Goal: Transaction & Acquisition: Purchase product/service

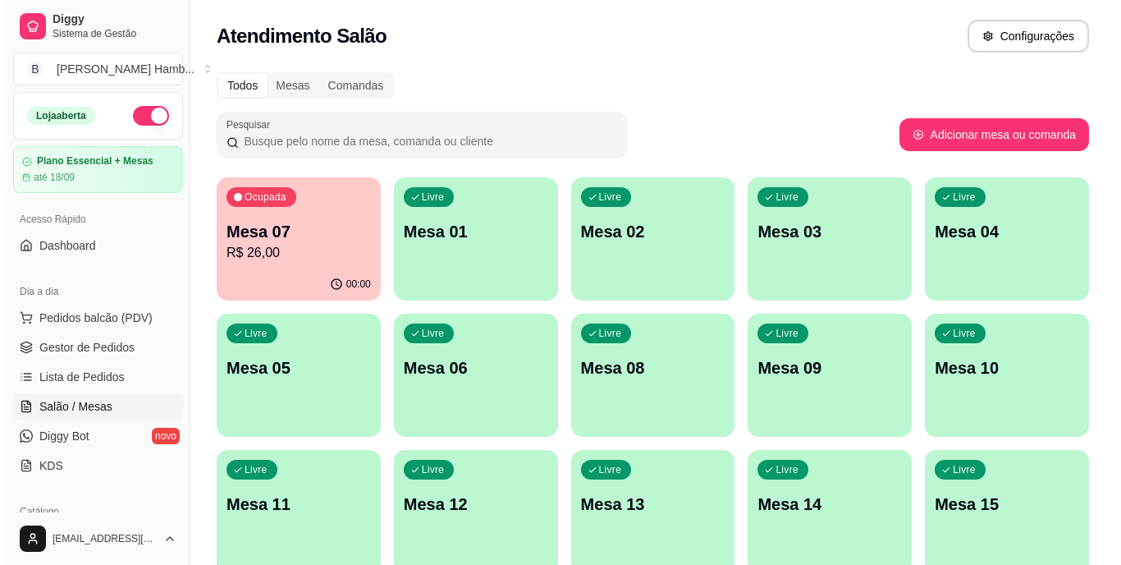
scroll to position [211, 0]
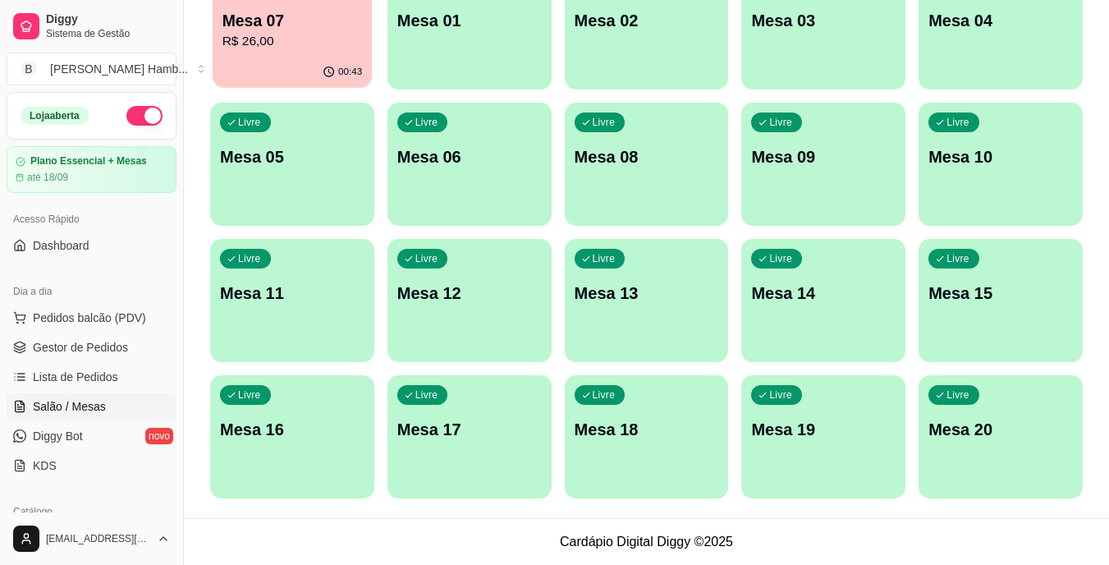
click at [339, 42] on p "R$ 26,00" at bounding box center [292, 41] width 140 height 19
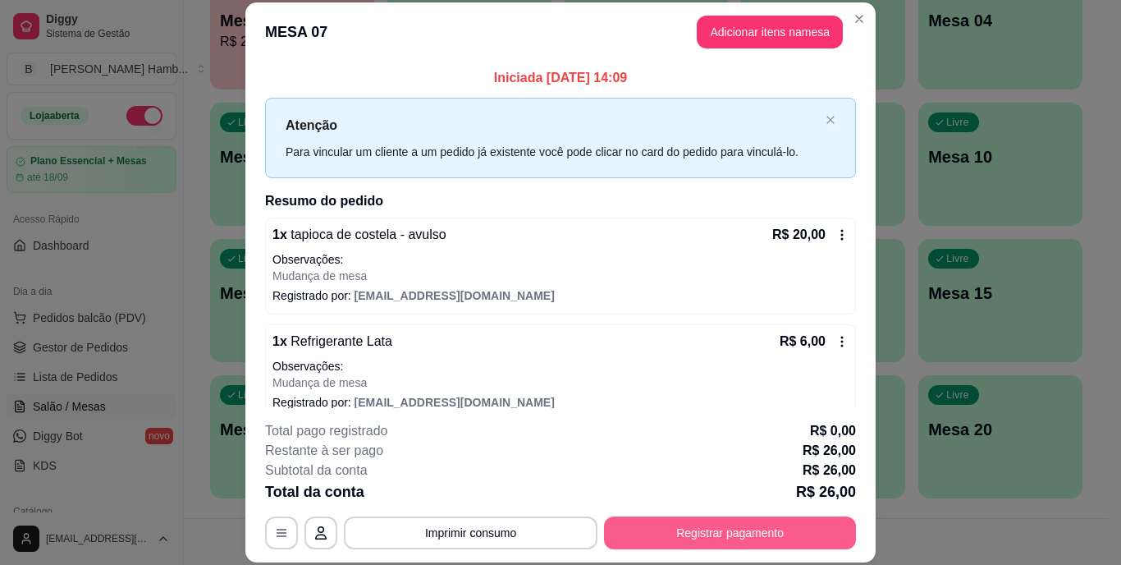
click at [820, 524] on button "Registrar pagamento" at bounding box center [730, 532] width 252 height 33
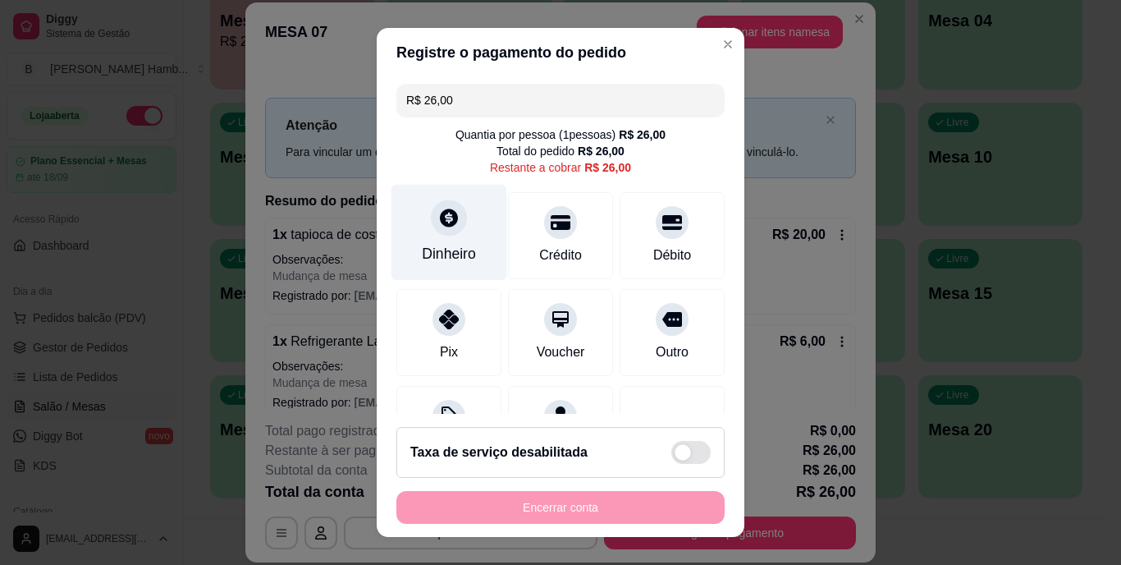
click at [469, 227] on div "Dinheiro" at bounding box center [450, 233] width 116 height 96
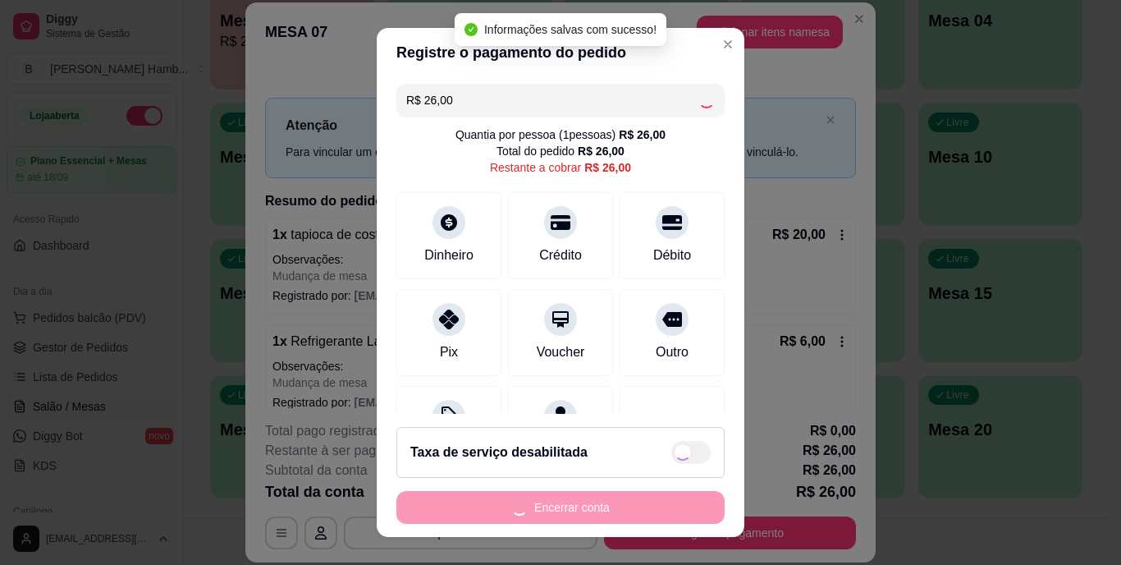
type input "R$ 0,00"
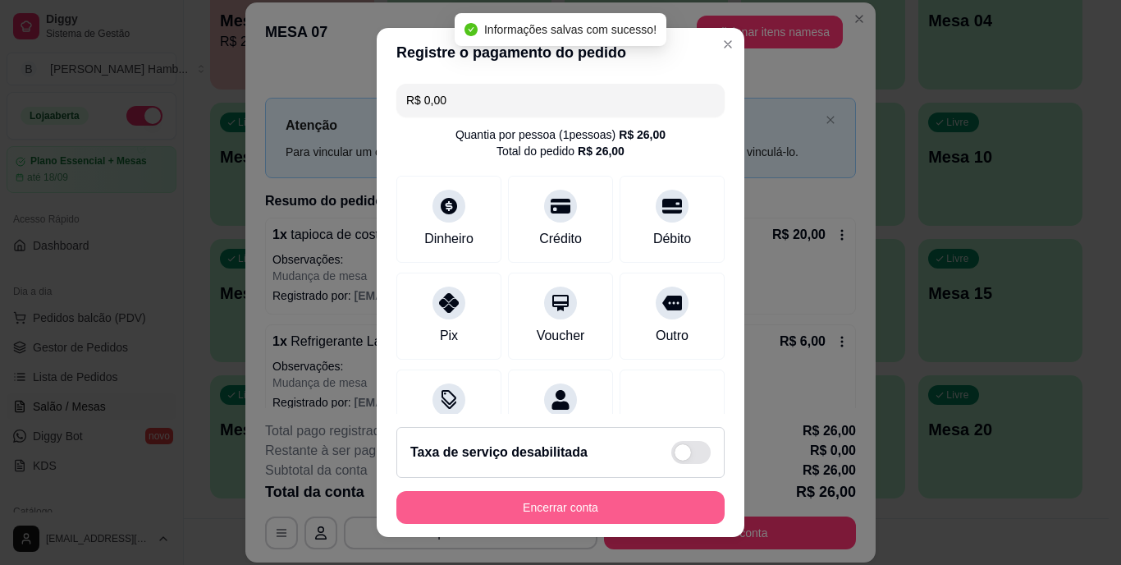
click at [584, 505] on button "Encerrar conta" at bounding box center [560, 507] width 328 height 33
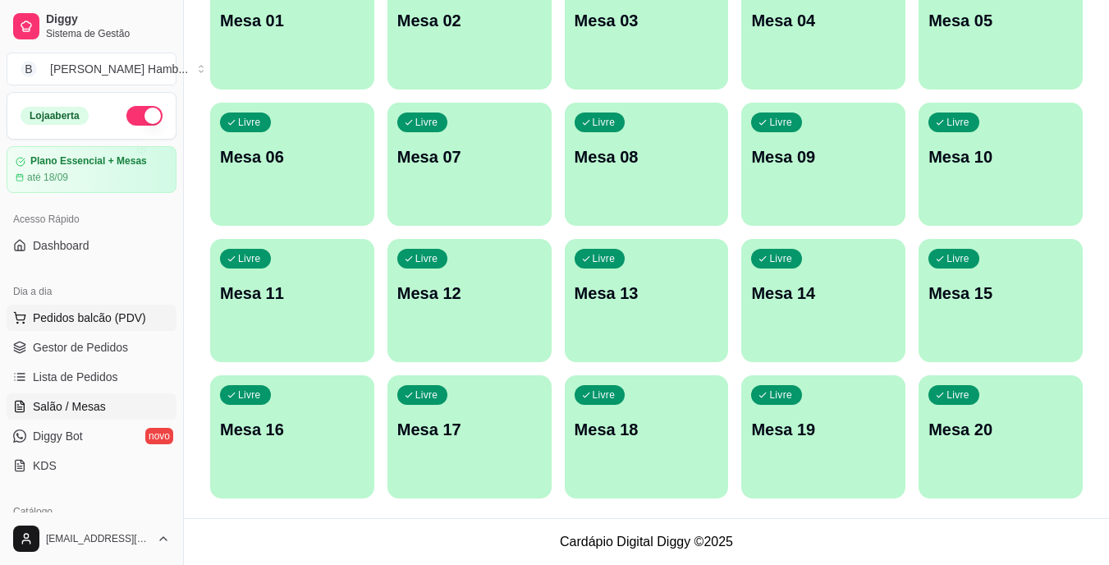
click at [68, 312] on span "Pedidos balcão (PDV)" at bounding box center [89, 317] width 113 height 16
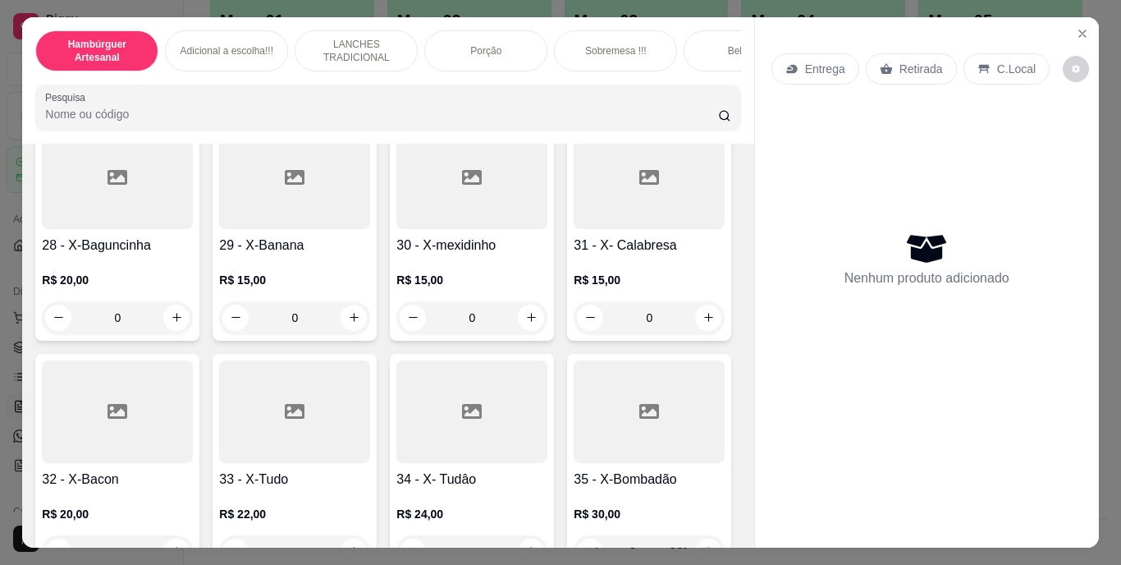
scroll to position [2216, 0]
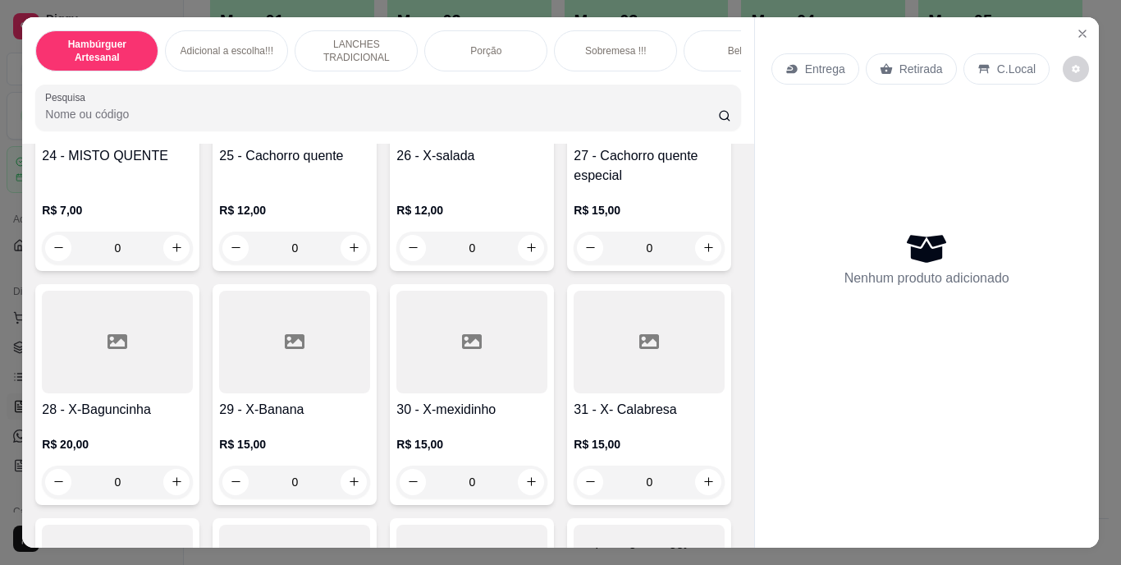
type input "1"
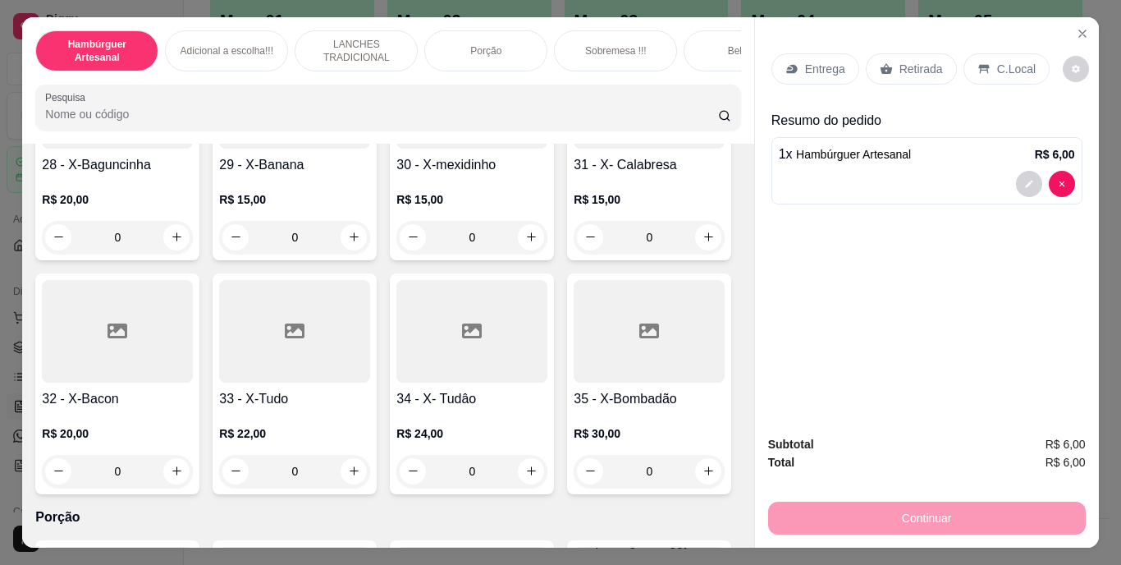
scroll to position [2626, 0]
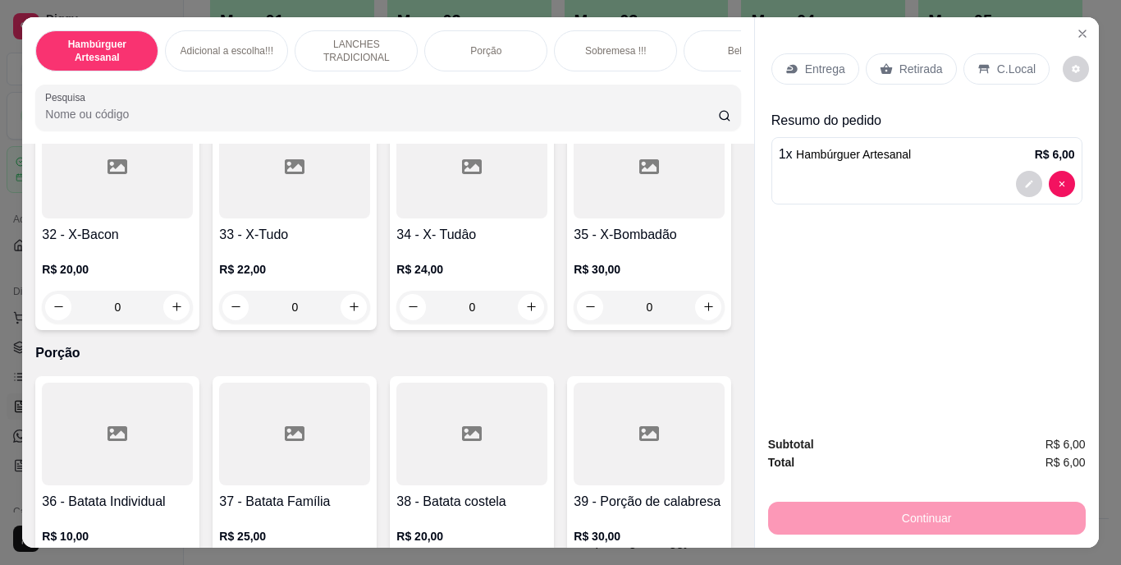
type input "1"
click at [914, 61] on p "Retirada" at bounding box center [922, 69] width 44 height 16
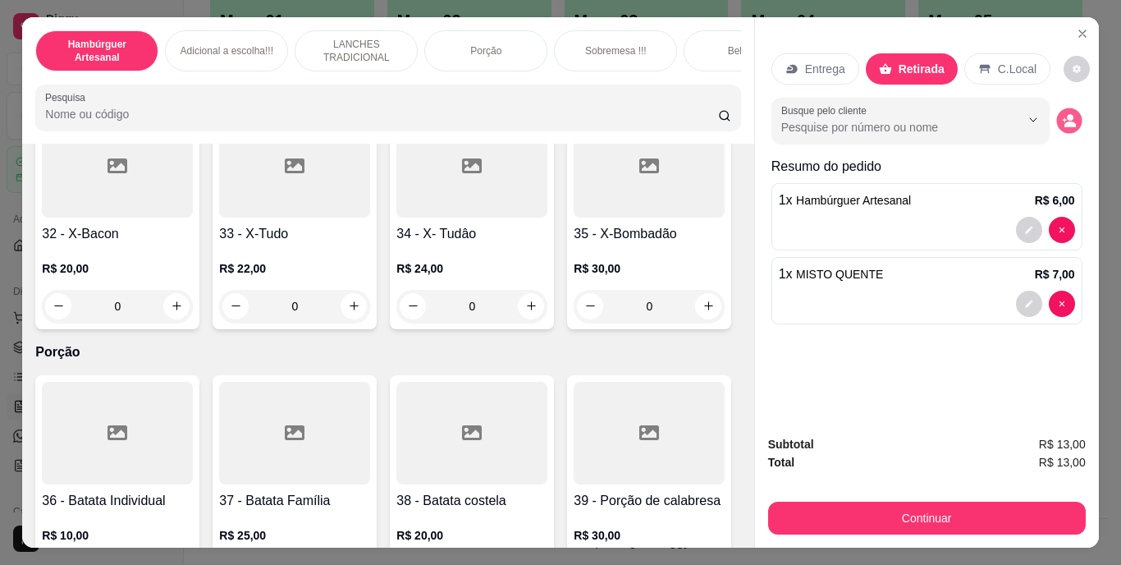
click at [1069, 117] on icon "decrease-product-quantity" at bounding box center [1069, 120] width 14 height 14
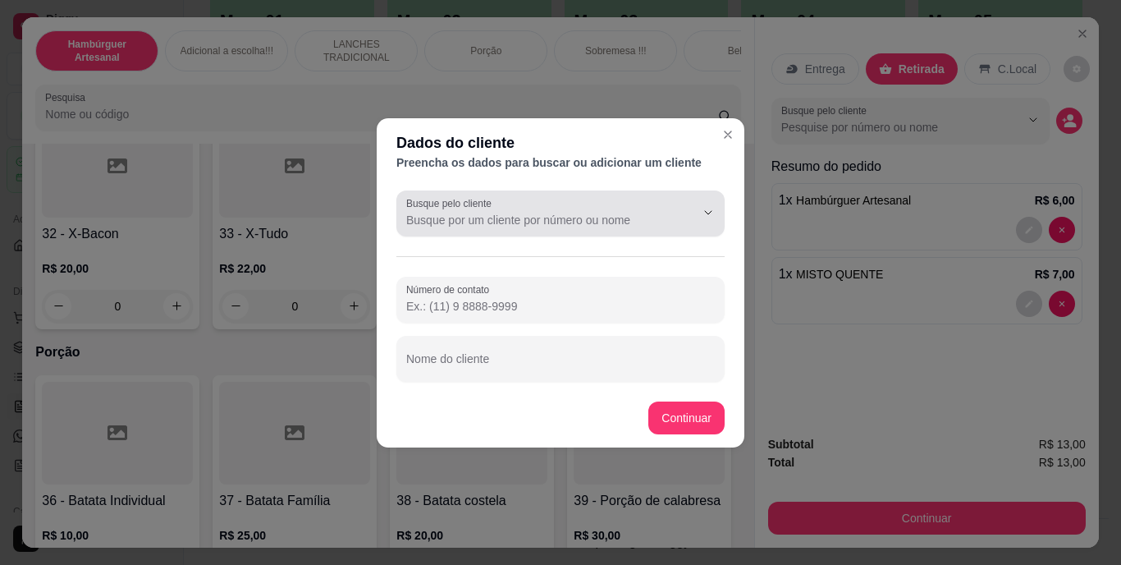
click at [656, 226] on input "Busque pelo cliente" at bounding box center [537, 220] width 263 height 16
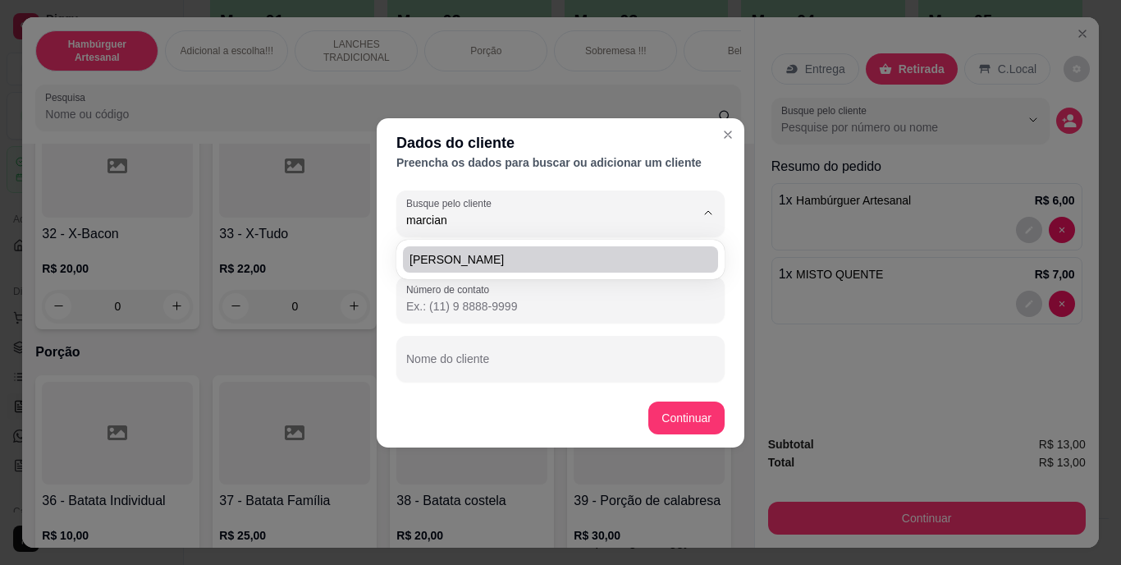
click at [605, 259] on span "[PERSON_NAME]" at bounding box center [553, 259] width 286 height 16
type input "[PERSON_NAME]"
type input "[PHONE_NUMBER]"
type input "[PERSON_NAME]"
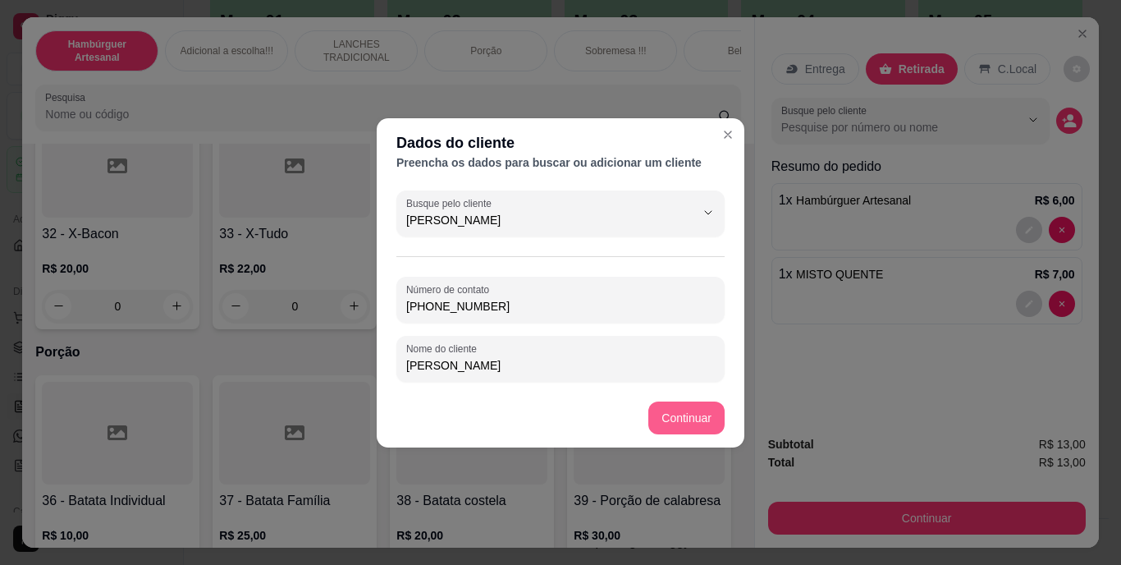
type input "[PERSON_NAME]"
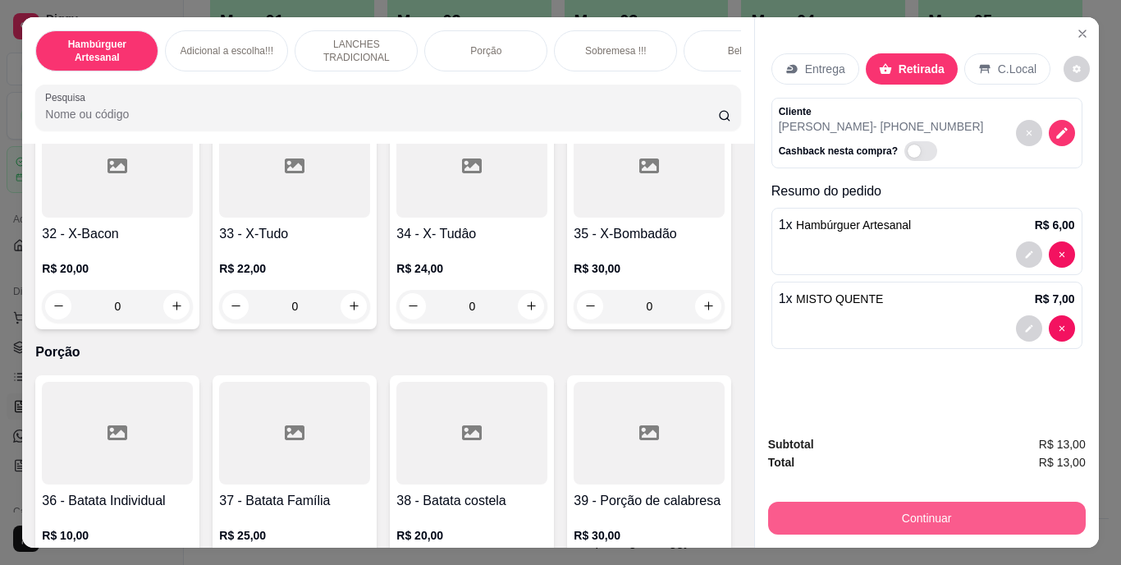
click at [820, 509] on button "Continuar" at bounding box center [927, 517] width 318 height 33
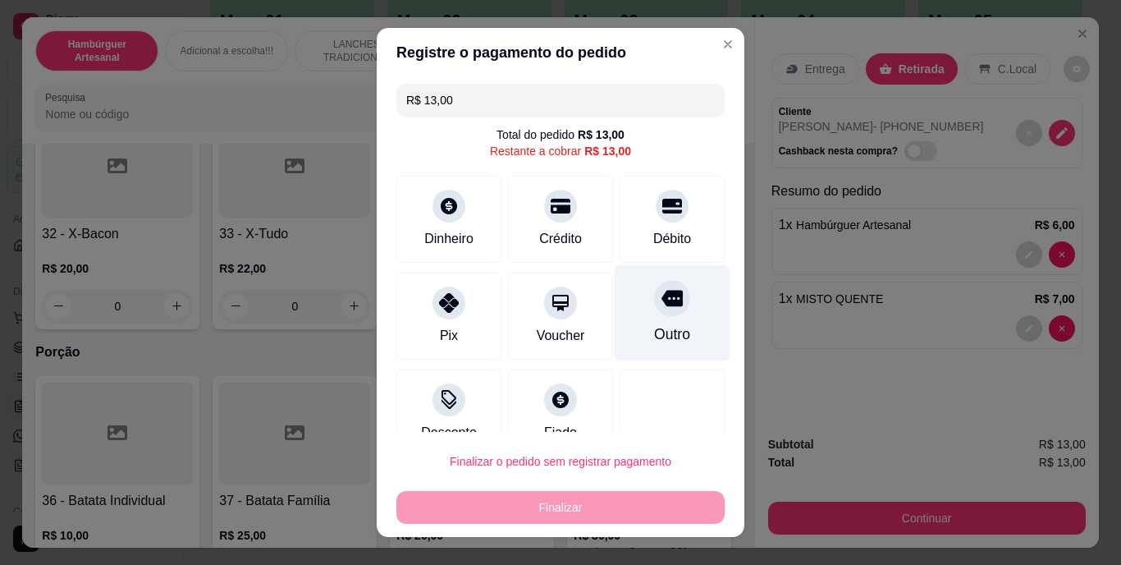
click at [660, 339] on div "Outro" at bounding box center [672, 334] width 36 height 21
type input "R$ 0,00"
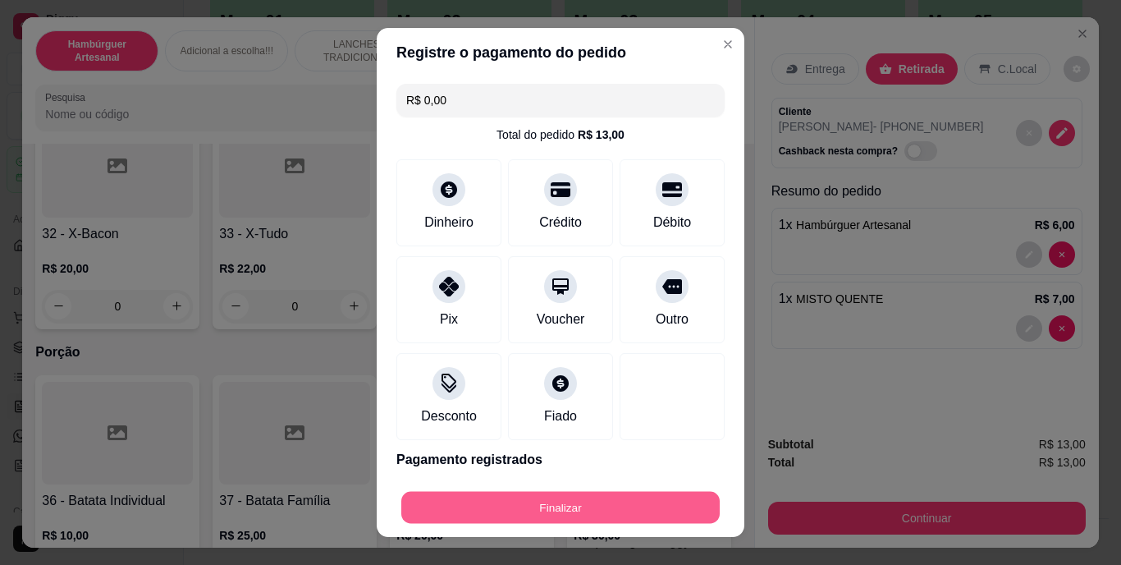
click at [582, 499] on button "Finalizar" at bounding box center [560, 507] width 318 height 32
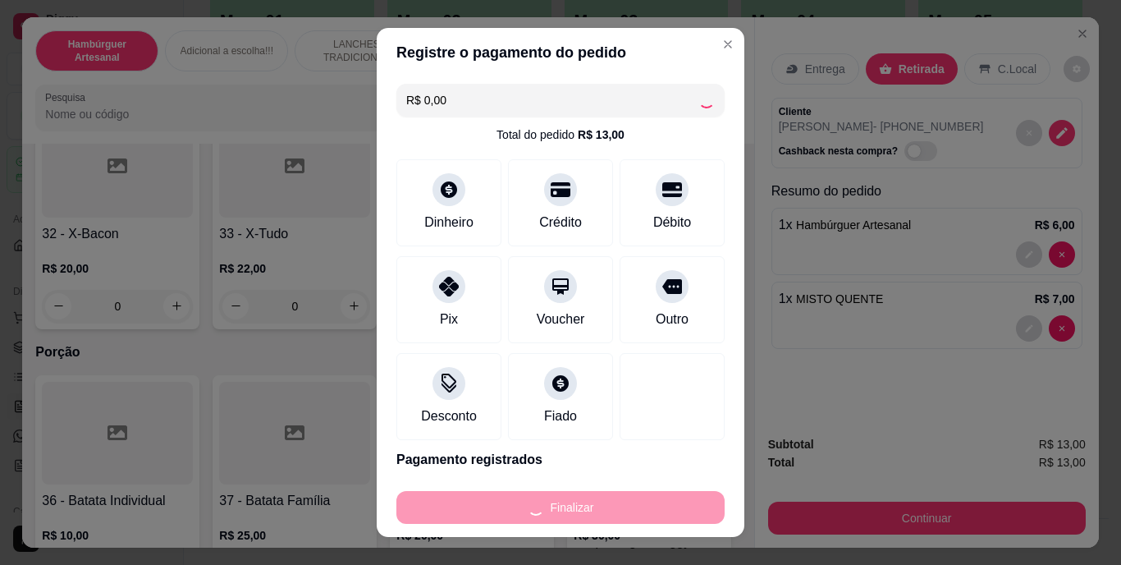
type input "0"
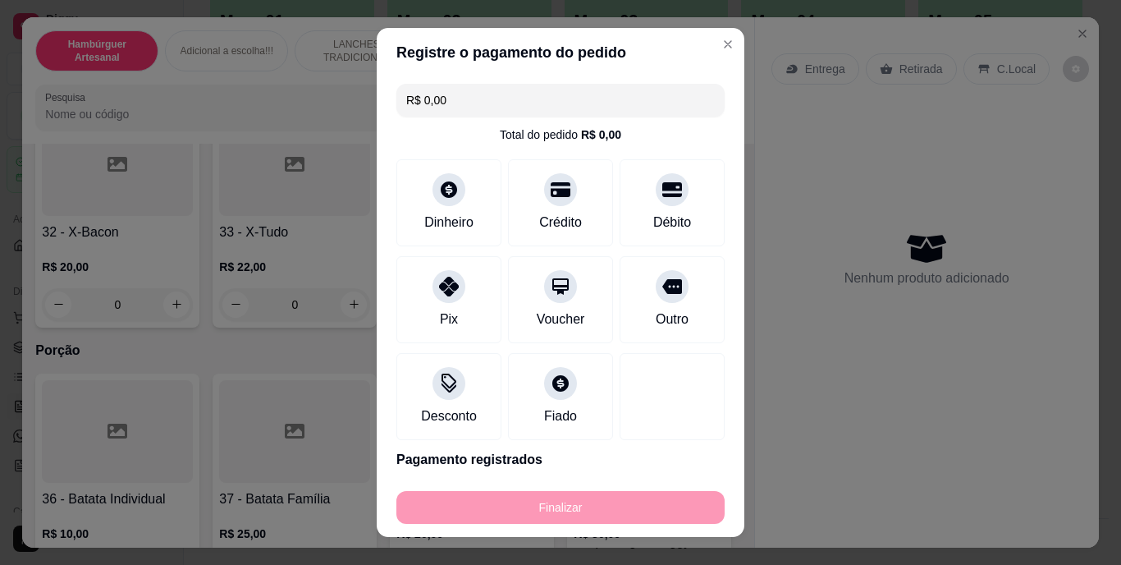
type input "-R$ 13,00"
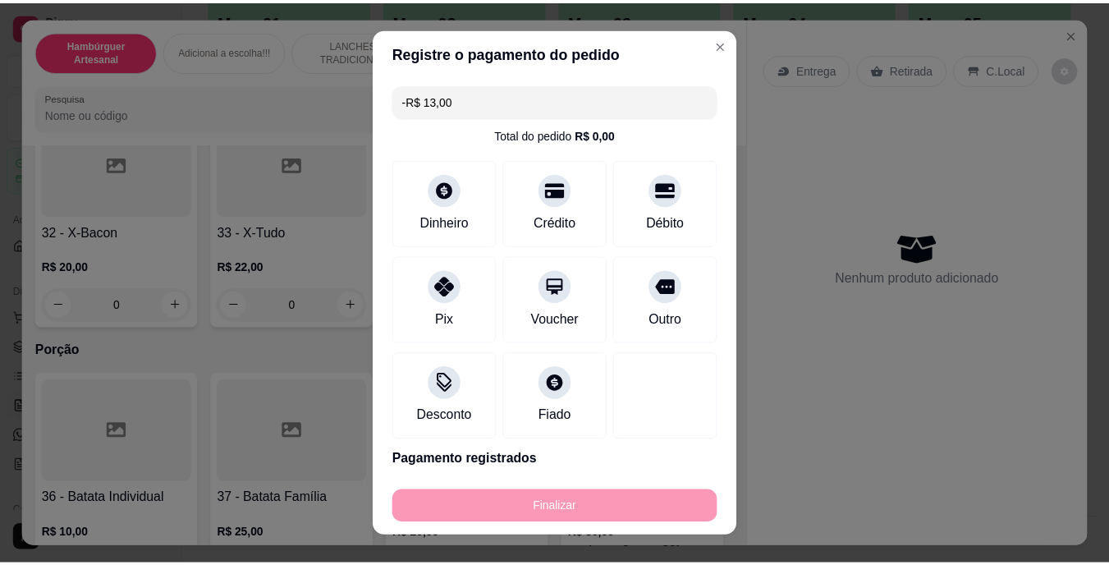
scroll to position [2625, 0]
